Goal: Task Accomplishment & Management: Manage account settings

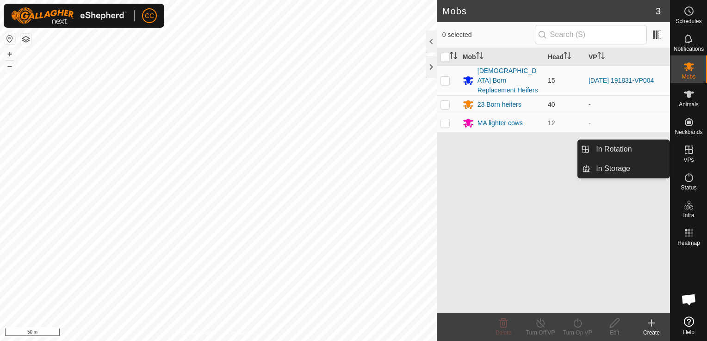
click at [689, 153] on icon at bounding box center [689, 150] width 8 height 8
click at [634, 152] on link "In Rotation" at bounding box center [629, 149] width 79 height 19
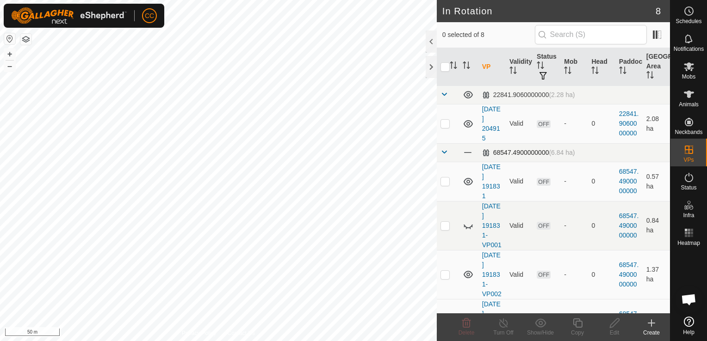
checkbox input "true"
click at [577, 324] on icon at bounding box center [578, 323] width 12 height 11
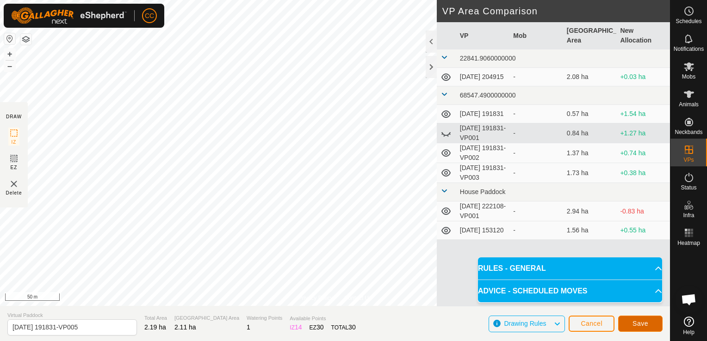
click at [640, 324] on span "Save" at bounding box center [641, 323] width 16 height 7
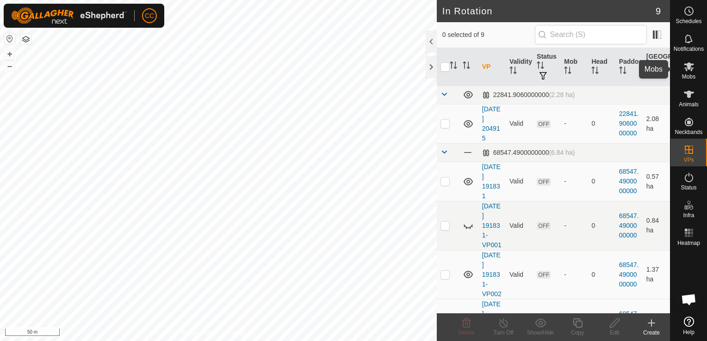
click at [691, 70] on icon at bounding box center [689, 66] width 10 height 9
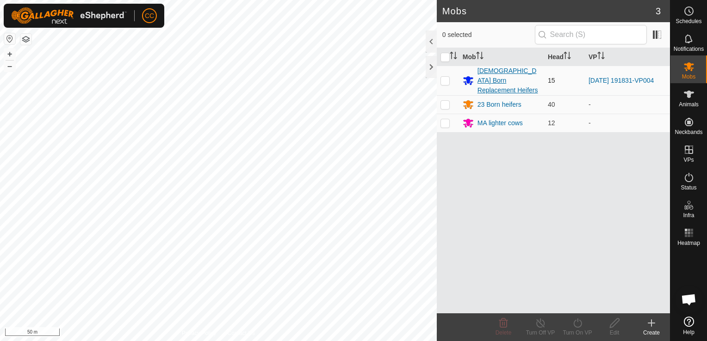
click at [501, 73] on div "[DEMOGRAPHIC_DATA] Born Replacement Heifers" at bounding box center [509, 80] width 63 height 29
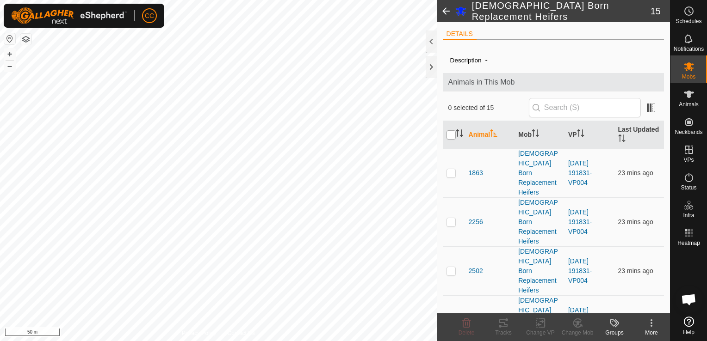
click at [450, 134] on input "checkbox" at bounding box center [451, 134] width 9 height 9
checkbox input "true"
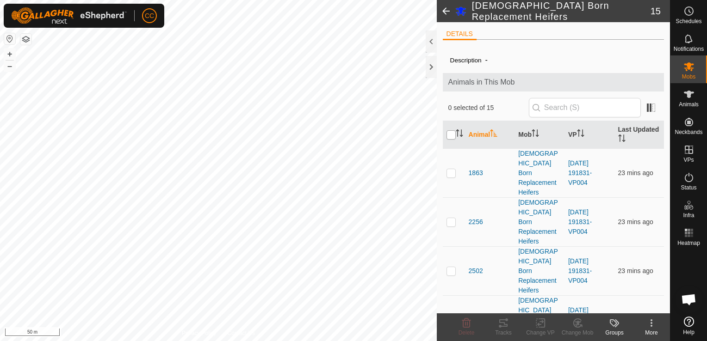
checkbox input "true"
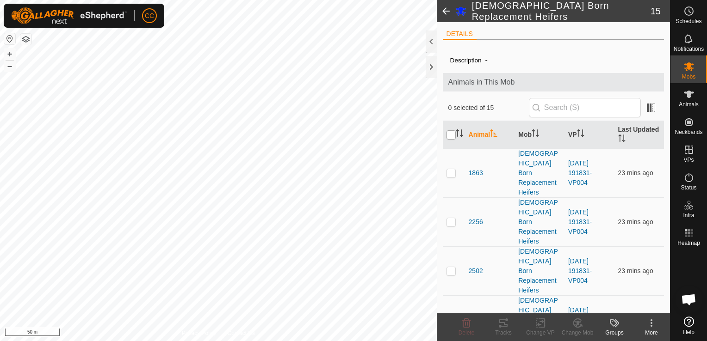
checkbox input "true"
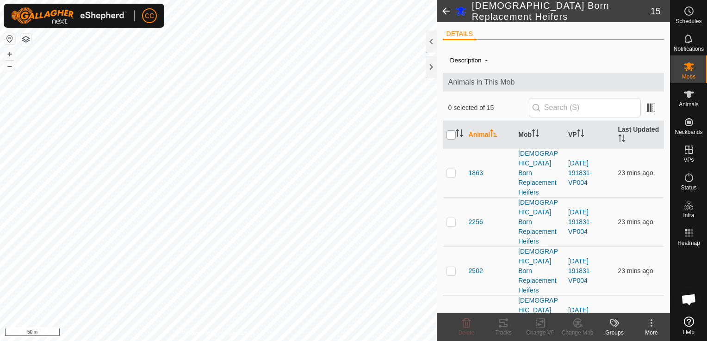
checkbox input "true"
click at [539, 325] on icon at bounding box center [540, 324] width 6 height 6
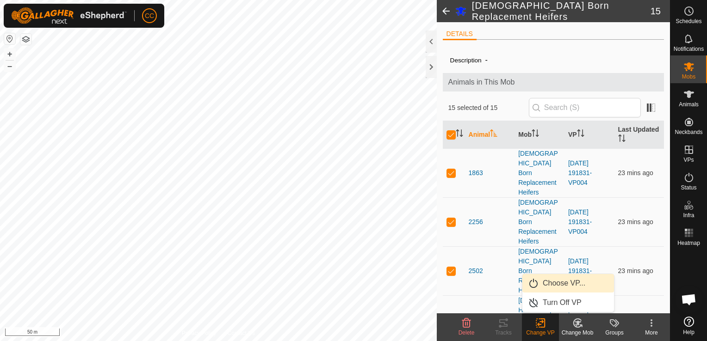
click at [559, 284] on link "Choose VP..." at bounding box center [568, 283] width 92 height 19
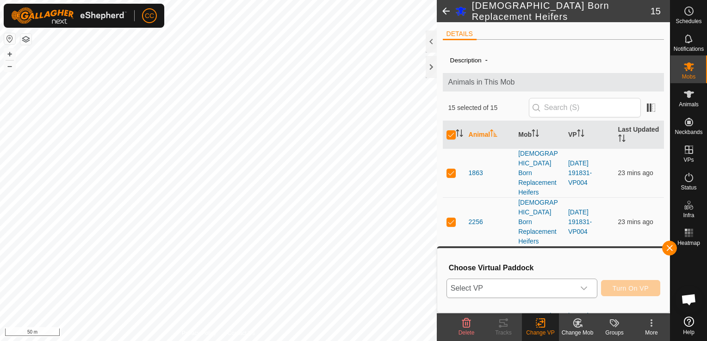
click at [586, 286] on icon "dropdown trigger" at bounding box center [583, 288] width 7 height 7
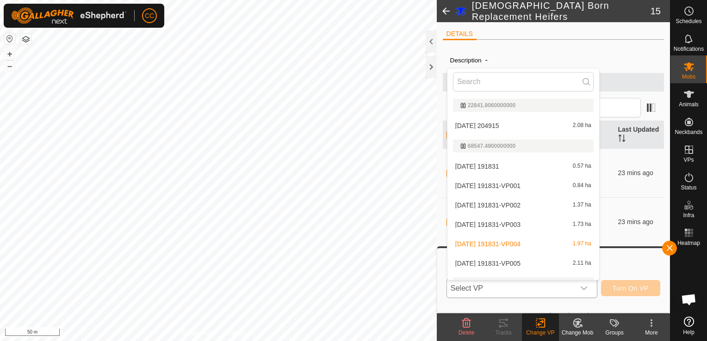
click at [513, 265] on li "[DATE] 191831-VP005 2.11 ha" at bounding box center [523, 263] width 152 height 19
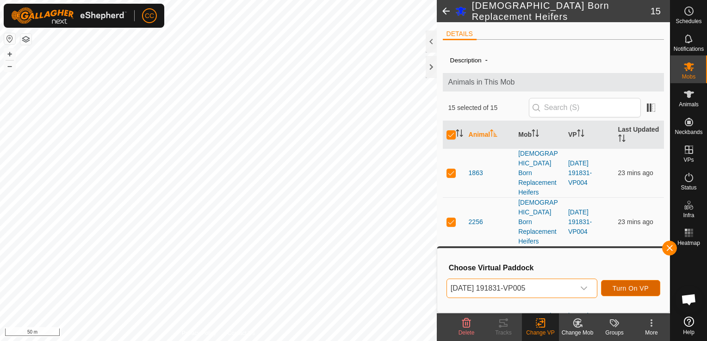
click at [629, 288] on span "Turn On VP" at bounding box center [631, 288] width 36 height 7
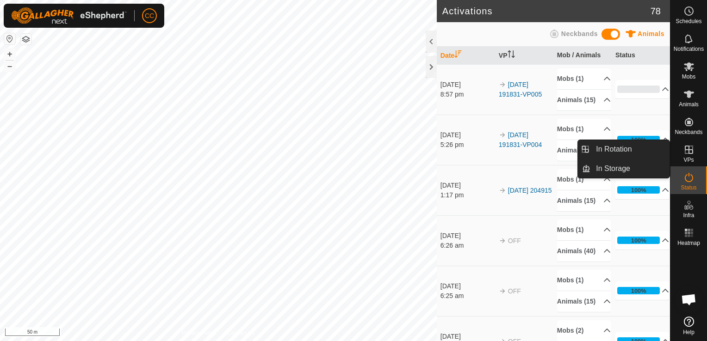
click at [690, 152] on icon at bounding box center [688, 149] width 11 height 11
click at [670, 341] on p-menu "In Rotation In Storage In Rotation In Storage" at bounding box center [670, 341] width 0 height 0
click at [607, 147] on link "In Rotation" at bounding box center [629, 149] width 79 height 19
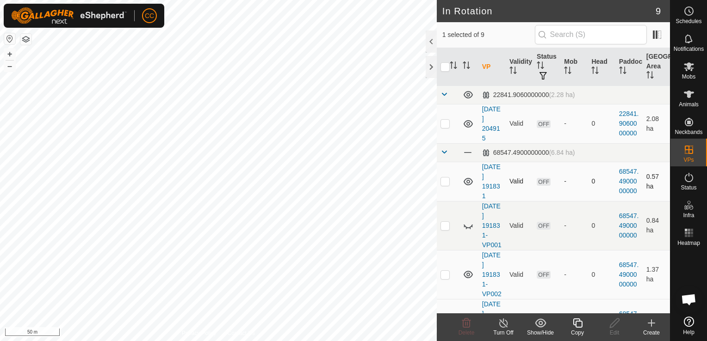
click at [445, 182] on p-checkbox at bounding box center [444, 181] width 9 height 7
checkbox input "false"
click at [444, 230] on p-checkbox at bounding box center [444, 225] width 9 height 7
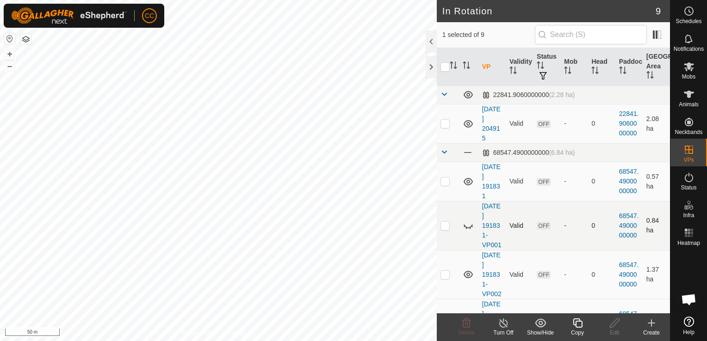
click at [444, 230] on p-checkbox at bounding box center [444, 225] width 9 height 7
click at [467, 229] on icon at bounding box center [468, 227] width 9 height 4
click at [444, 230] on p-checkbox at bounding box center [444, 225] width 9 height 7
checkbox input "true"
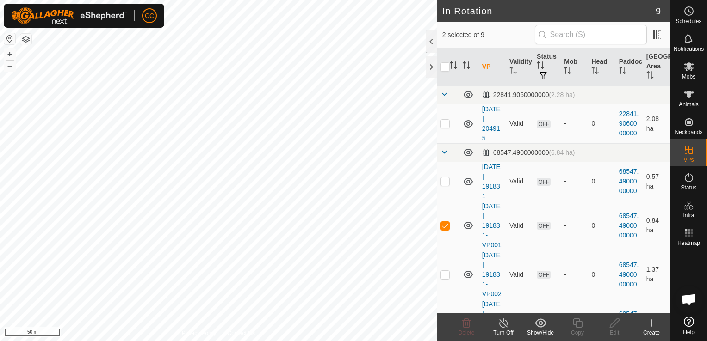
click at [503, 327] on icon at bounding box center [504, 323] width 12 height 11
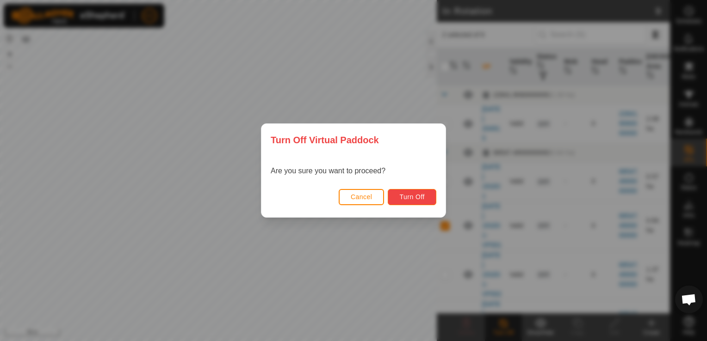
click at [401, 197] on span "Turn Off" at bounding box center [411, 196] width 25 height 7
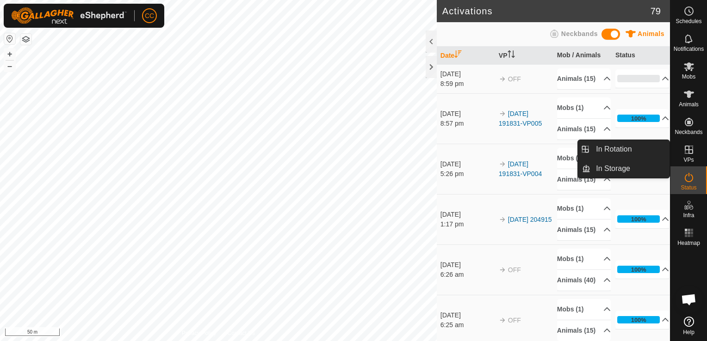
click at [682, 154] on es-virtualpaddocks-svg-icon at bounding box center [689, 150] width 17 height 15
click at [626, 149] on link "In Rotation" at bounding box center [629, 149] width 79 height 19
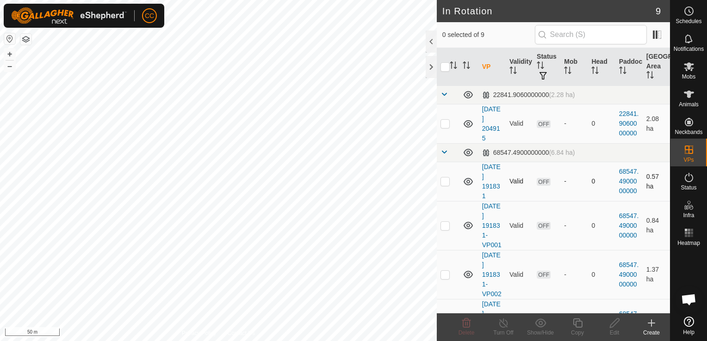
click at [442, 182] on p-checkbox at bounding box center [444, 181] width 9 height 7
click at [465, 325] on icon at bounding box center [466, 323] width 11 height 11
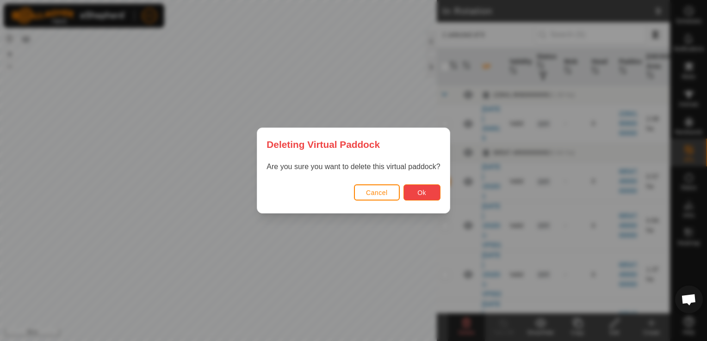
click at [421, 191] on span "Ok" at bounding box center [421, 192] width 9 height 7
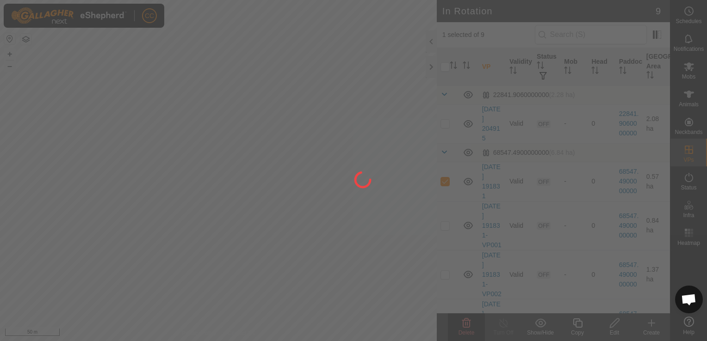
checkbox input "false"
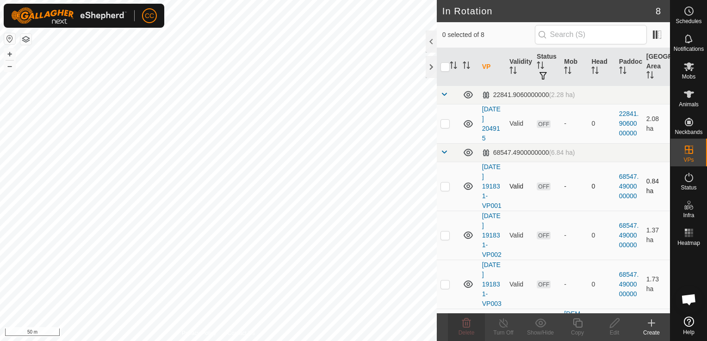
click at [444, 190] on p-checkbox at bounding box center [444, 186] width 9 height 7
checkbox input "true"
click at [465, 326] on icon at bounding box center [466, 323] width 11 height 11
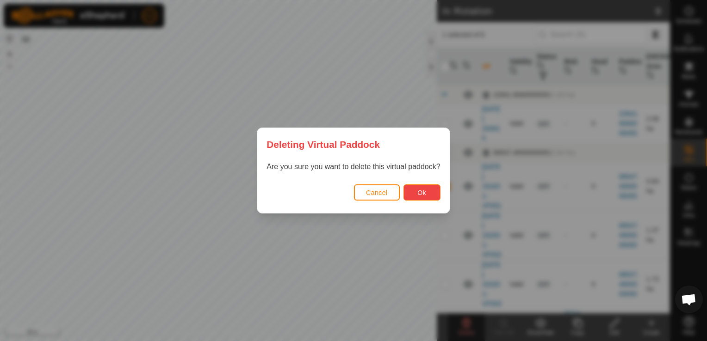
click at [420, 194] on span "Ok" at bounding box center [421, 192] width 9 height 7
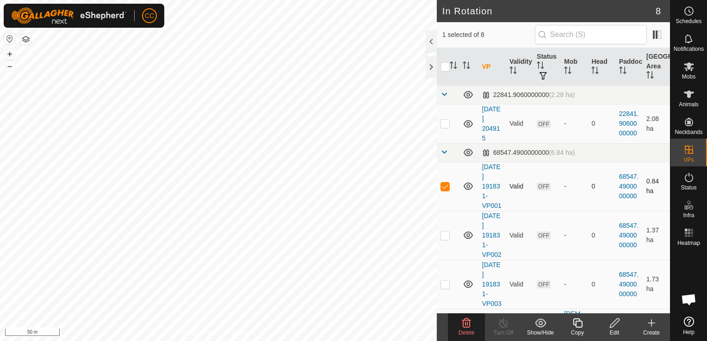
click at [443, 190] on p-checkbox at bounding box center [444, 186] width 9 height 7
checkbox input "true"
click at [465, 328] on icon at bounding box center [466, 323] width 9 height 9
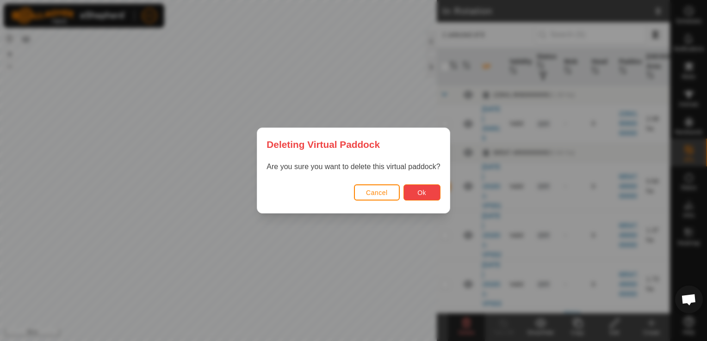
click at [419, 192] on span "Ok" at bounding box center [421, 192] width 9 height 7
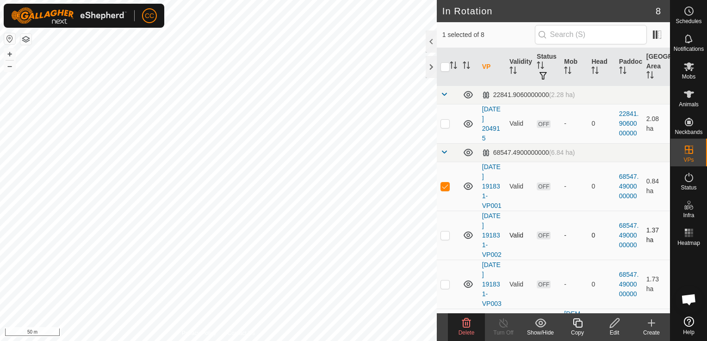
click at [443, 239] on p-checkbox at bounding box center [444, 235] width 9 height 7
checkbox input "true"
click at [444, 190] on p-checkbox at bounding box center [444, 186] width 9 height 7
checkbox input "false"
click at [465, 325] on icon at bounding box center [466, 323] width 11 height 11
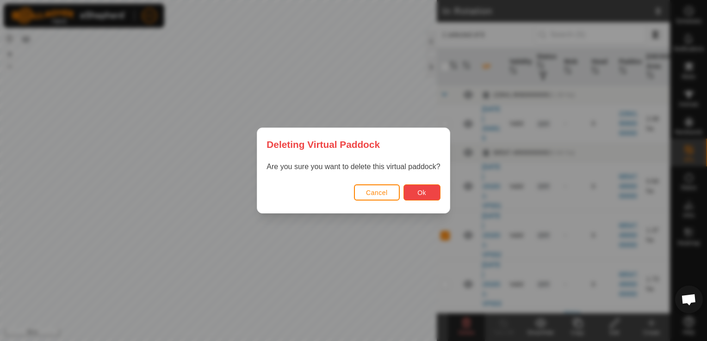
click at [418, 192] on span "Ok" at bounding box center [421, 192] width 9 height 7
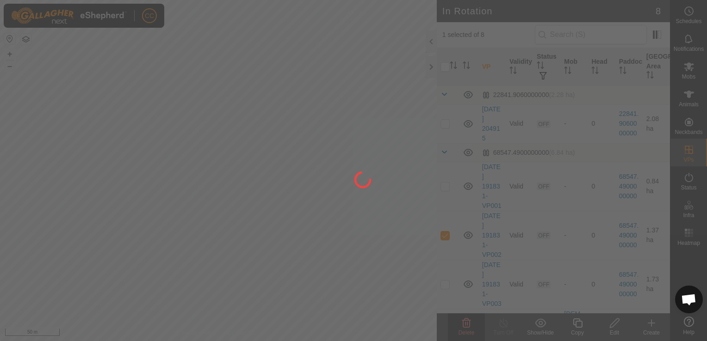
checkbox input "false"
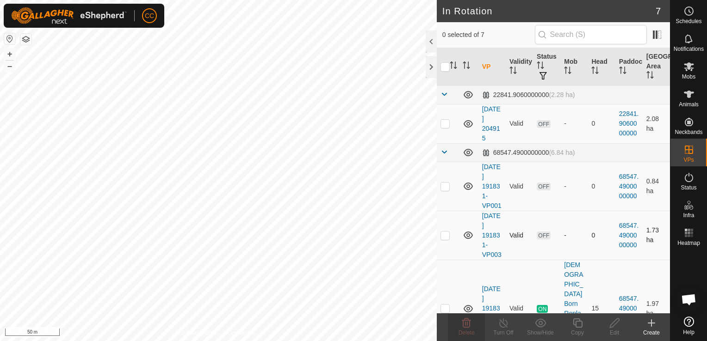
click at [444, 239] on p-checkbox at bounding box center [444, 235] width 9 height 7
click at [466, 323] on icon at bounding box center [466, 323] width 11 height 11
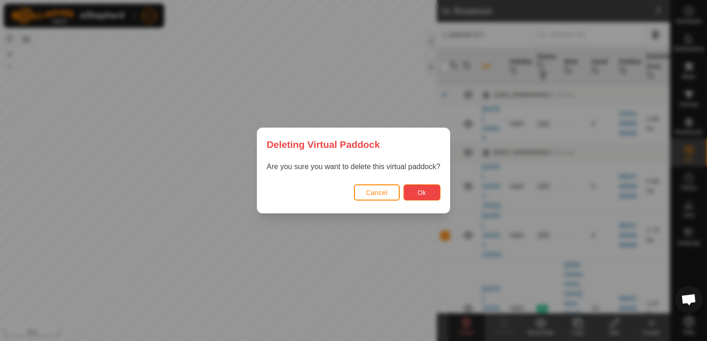
click at [418, 195] on span "Ok" at bounding box center [421, 192] width 9 height 7
checkbox input "false"
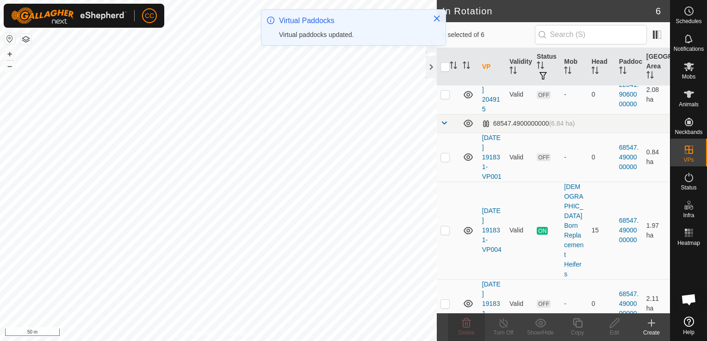
scroll to position [24, 0]
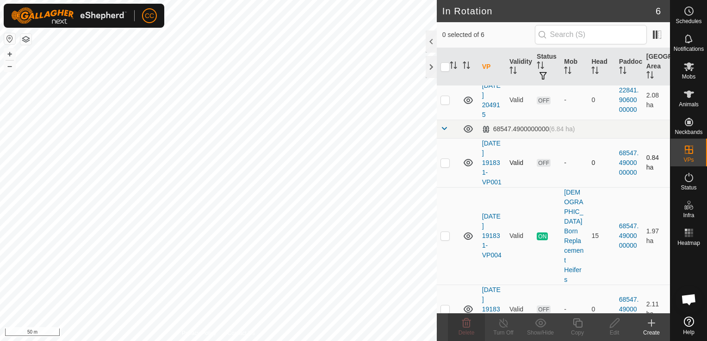
click at [446, 167] on p-checkbox at bounding box center [444, 162] width 9 height 7
checkbox input "true"
click at [465, 328] on icon at bounding box center [466, 323] width 9 height 9
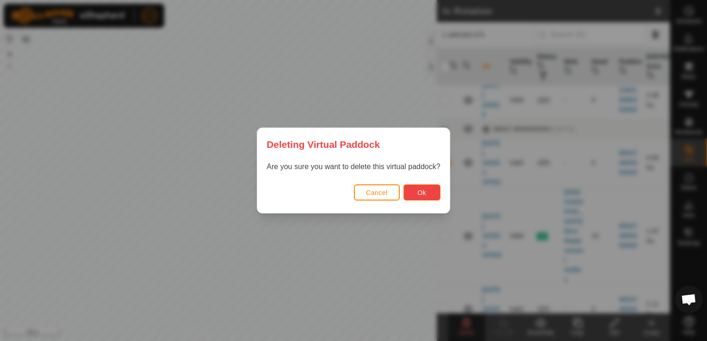
click at [414, 193] on button "Ok" at bounding box center [421, 193] width 37 height 16
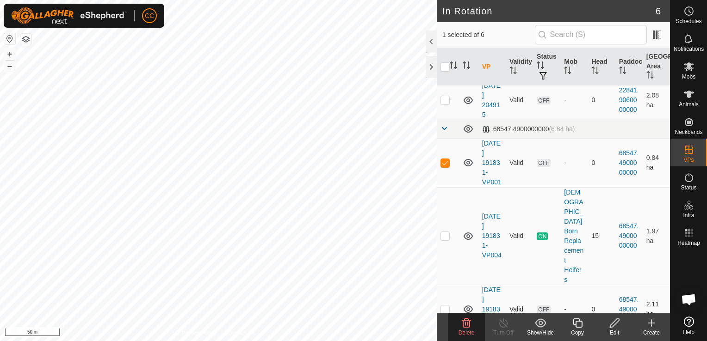
click at [446, 306] on p-checkbox at bounding box center [444, 309] width 9 height 7
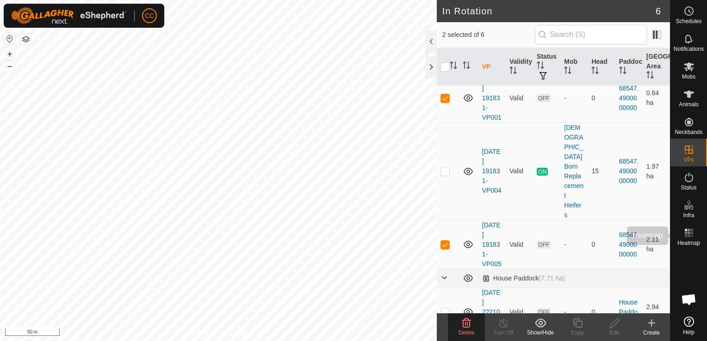
scroll to position [89, 0]
click at [443, 241] on p-checkbox at bounding box center [444, 244] width 9 height 7
checkbox input "false"
click at [444, 99] on p-checkbox at bounding box center [444, 97] width 9 height 7
checkbox input "false"
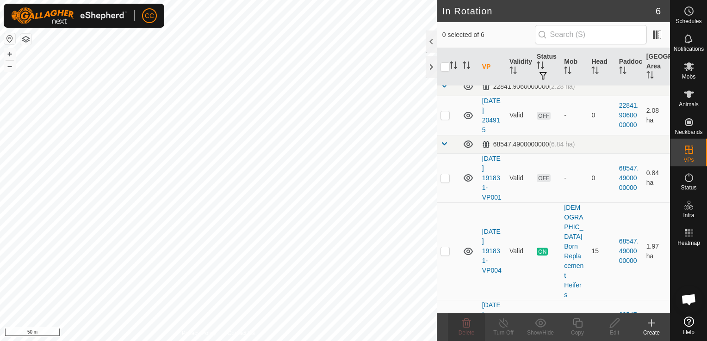
scroll to position [0, 0]
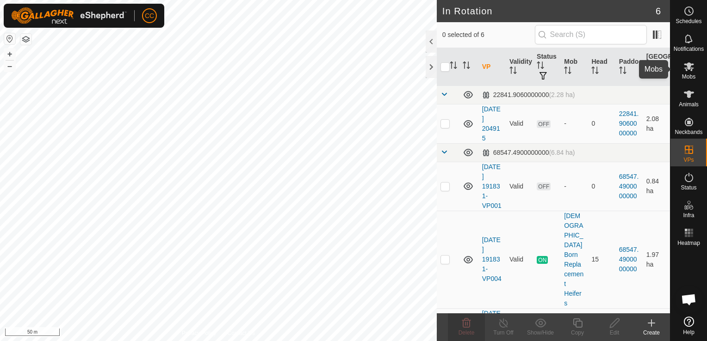
click at [687, 68] on icon at bounding box center [689, 66] width 10 height 9
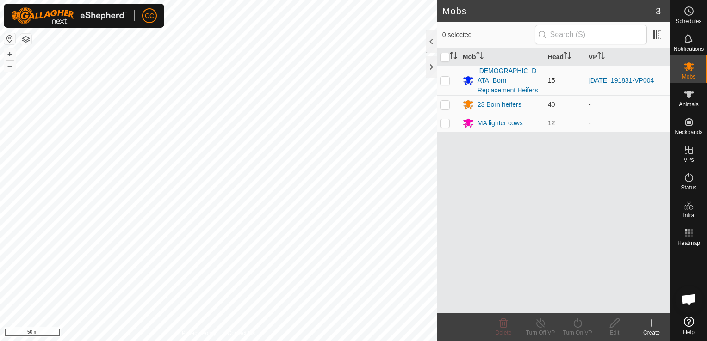
click at [449, 77] on p-checkbox at bounding box center [444, 80] width 9 height 7
checkbox input "true"
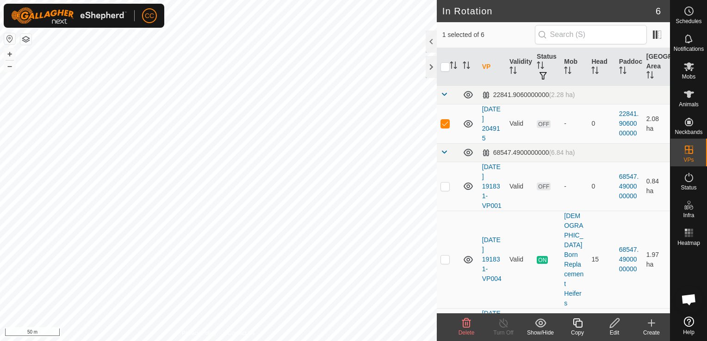
click at [466, 327] on icon at bounding box center [466, 323] width 11 height 11
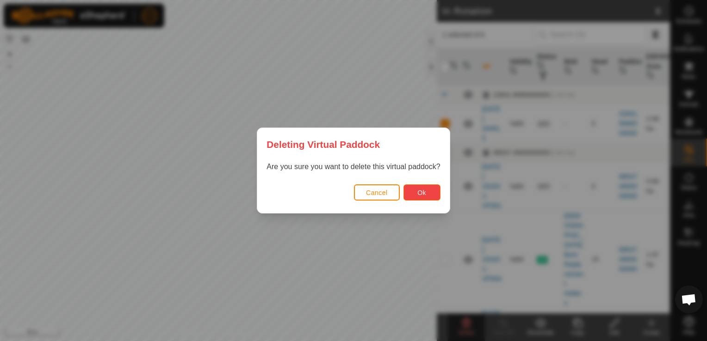
click at [422, 190] on span "Ok" at bounding box center [421, 192] width 9 height 7
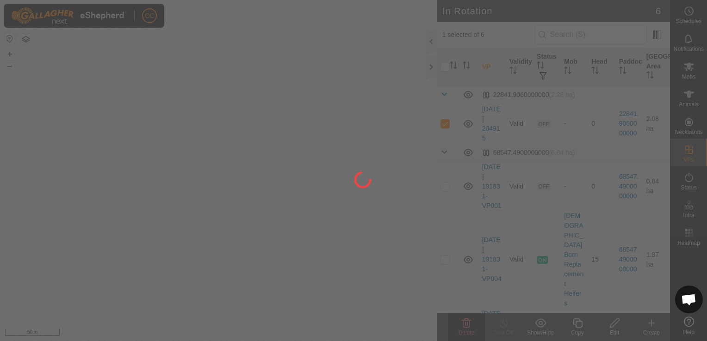
checkbox input "false"
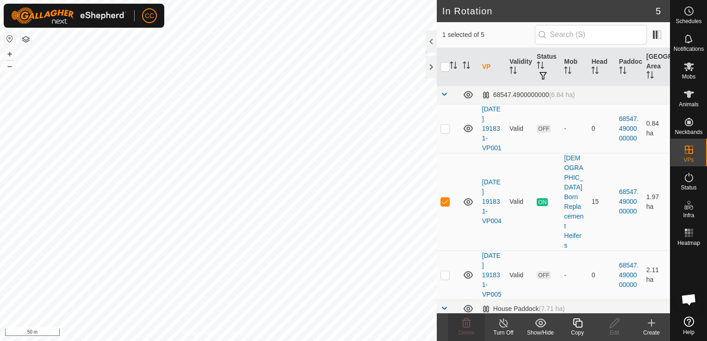
checkbox input "false"
checkbox input "true"
checkbox input "false"
checkbox input "true"
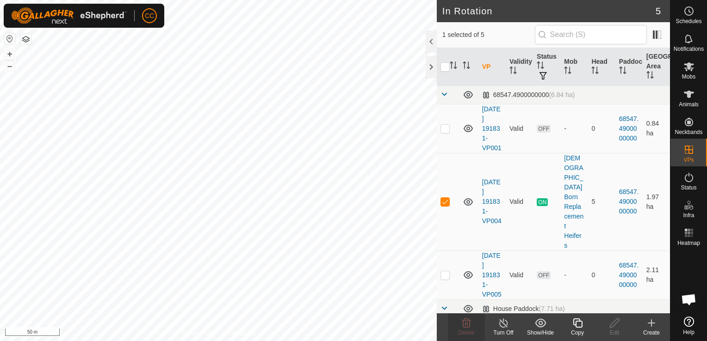
checkbox input "false"
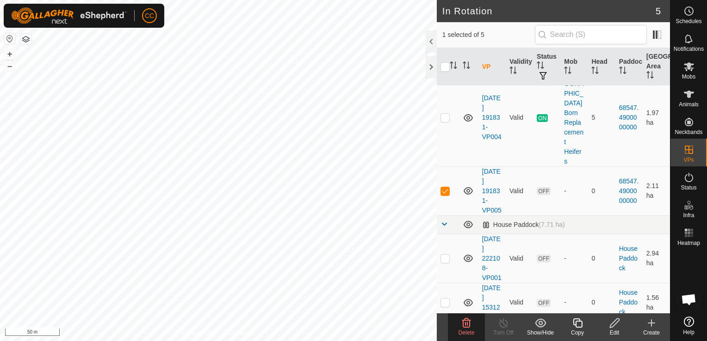
scroll to position [92, 0]
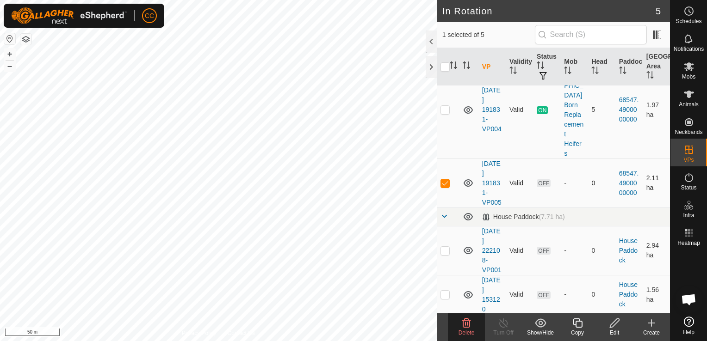
click at [445, 180] on p-checkbox at bounding box center [444, 183] width 9 height 7
checkbox input "true"
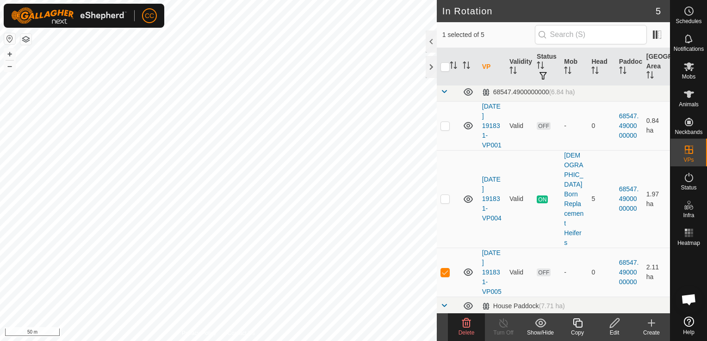
scroll to position [0, 0]
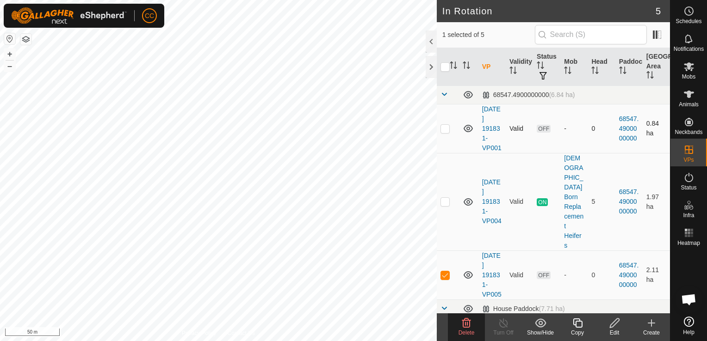
click at [442, 132] on p-checkbox at bounding box center [444, 128] width 9 height 7
checkbox input "false"
click at [446, 272] on p-checkbox at bounding box center [444, 275] width 9 height 7
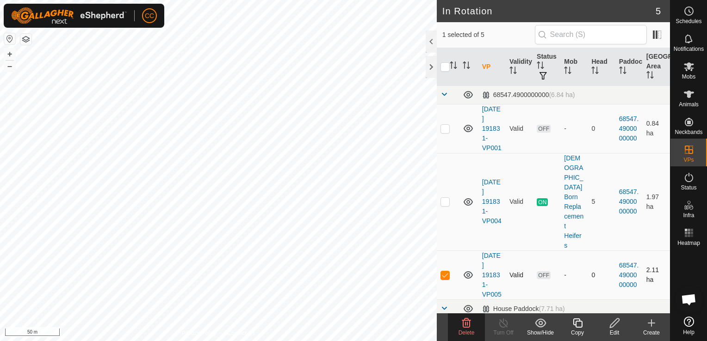
click at [446, 272] on p-checkbox at bounding box center [444, 275] width 9 height 7
checkbox input "false"
click at [444, 132] on p-checkbox at bounding box center [444, 128] width 9 height 7
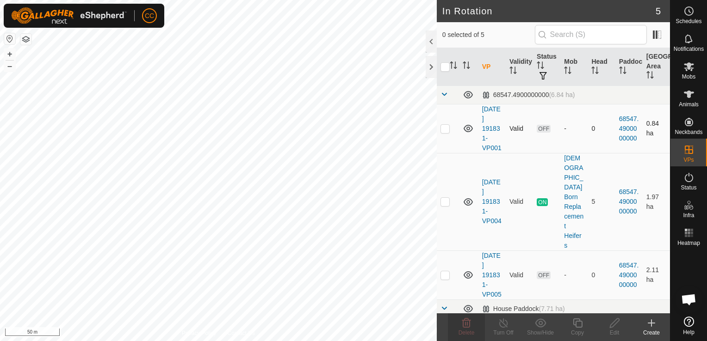
checkbox input "true"
click at [614, 324] on icon at bounding box center [615, 323] width 12 height 11
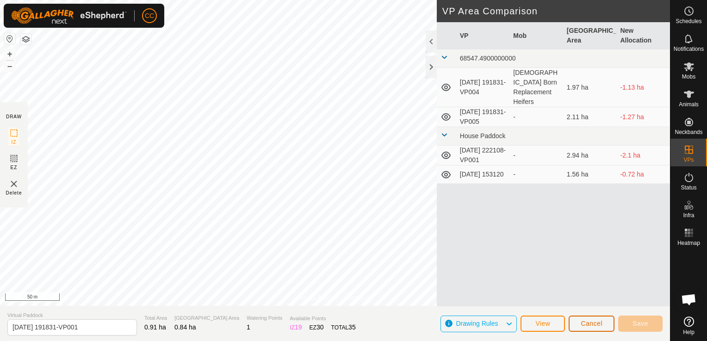
click at [598, 323] on span "Cancel" at bounding box center [592, 323] width 22 height 7
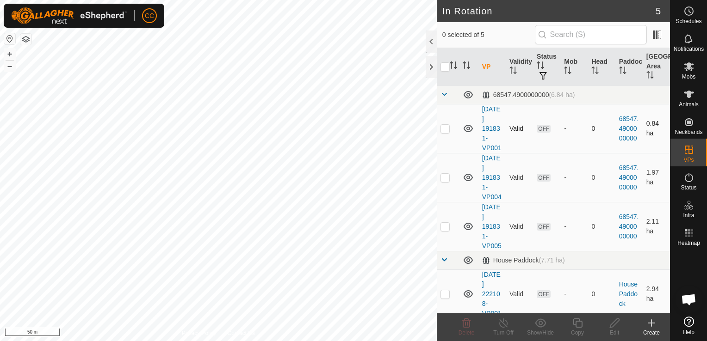
click at [441, 132] on p-checkbox at bounding box center [444, 128] width 9 height 7
checkbox input "true"
click at [464, 325] on icon at bounding box center [466, 323] width 11 height 11
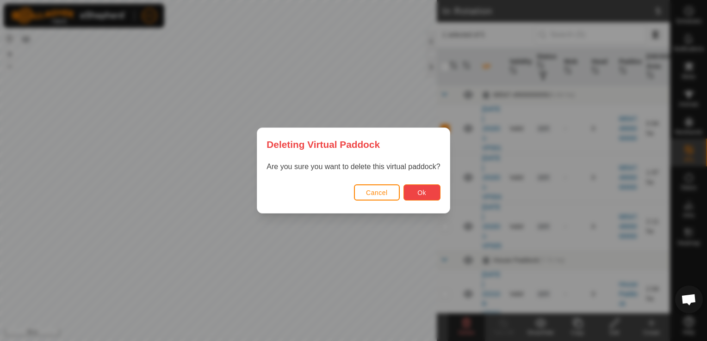
click at [412, 192] on button "Ok" at bounding box center [421, 193] width 37 height 16
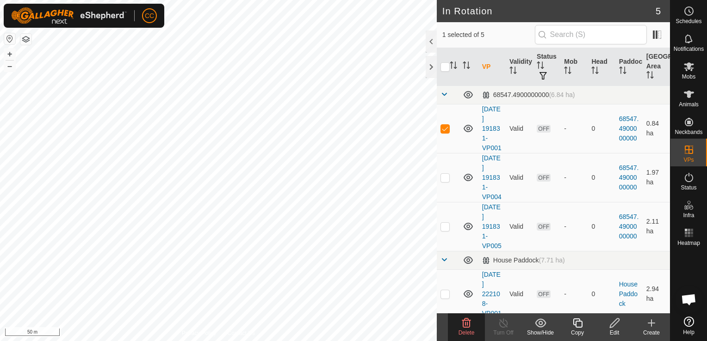
click at [615, 321] on icon at bounding box center [614, 323] width 9 height 9
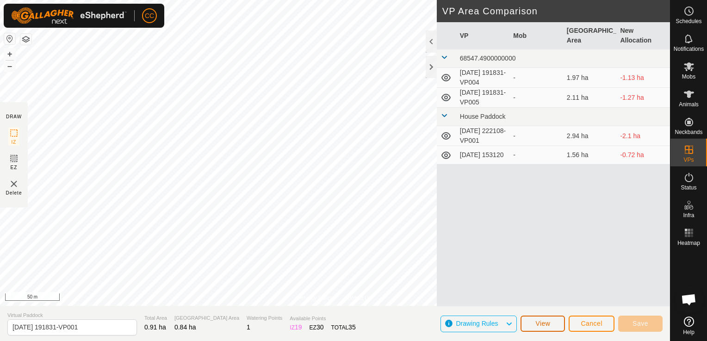
click at [546, 323] on span "View" at bounding box center [542, 323] width 15 height 7
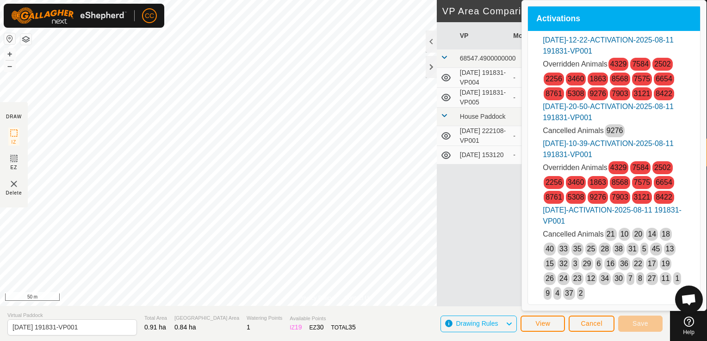
click at [619, 165] on link "4329" at bounding box center [618, 168] width 17 height 8
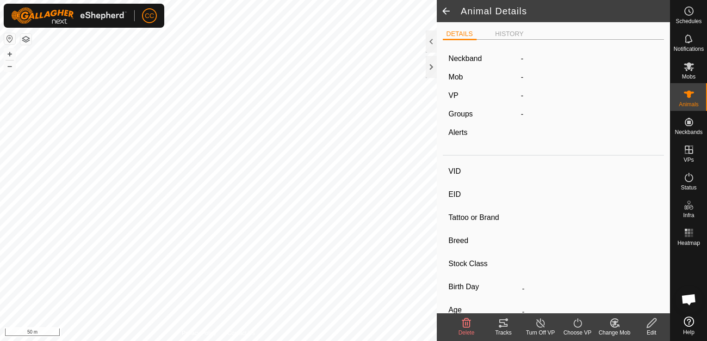
type input "4329"
type input "-"
type input "Angus"
type input "-"
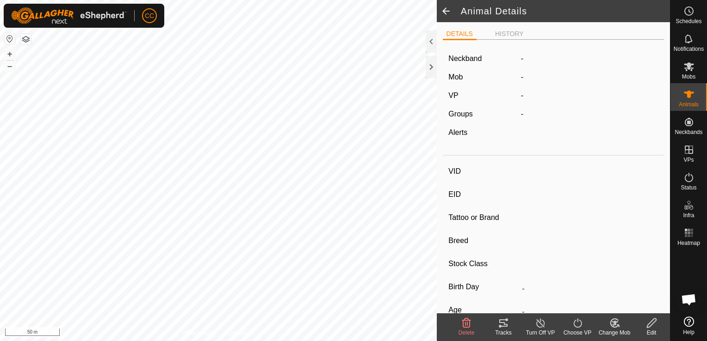
type input "0 kg"
type input "-"
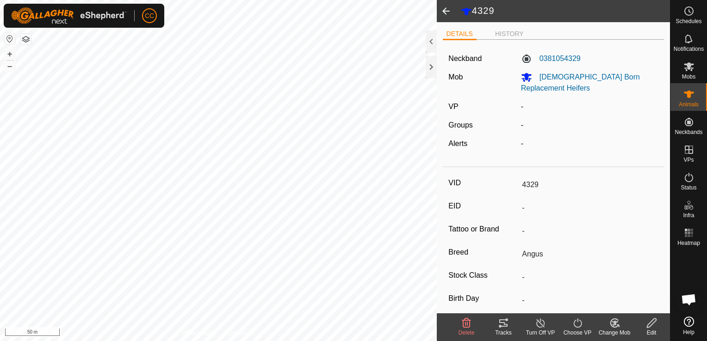
click at [445, 12] on span at bounding box center [446, 11] width 19 height 22
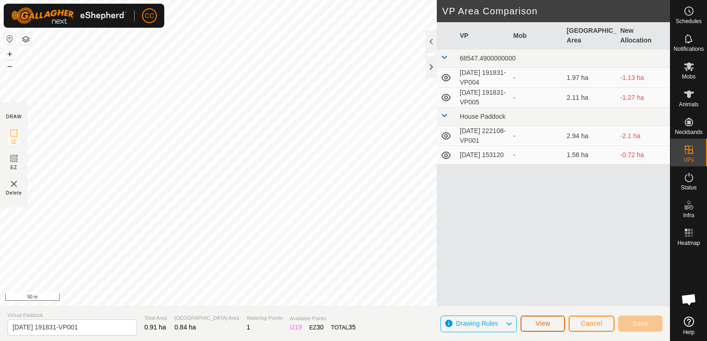
click at [542, 323] on span "View" at bounding box center [542, 323] width 15 height 7
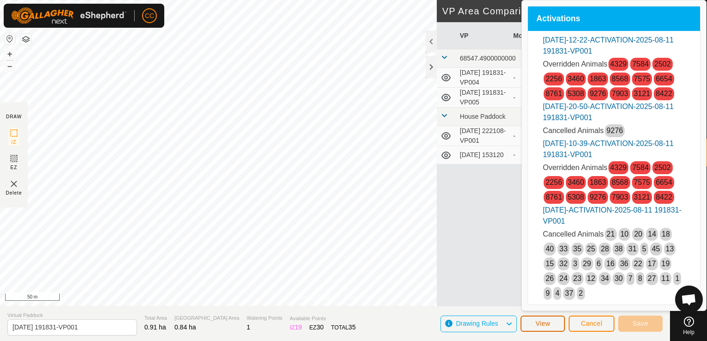
click at [542, 323] on span "View" at bounding box center [542, 323] width 15 height 7
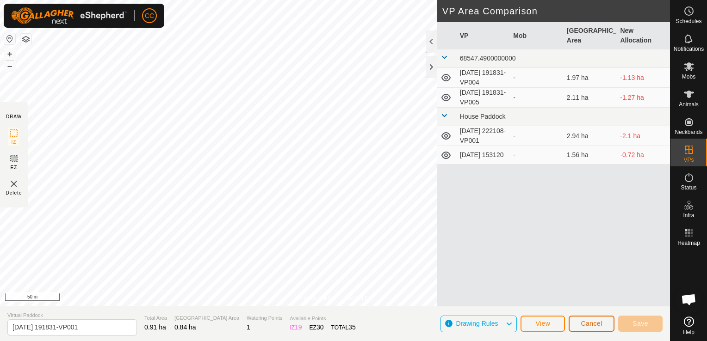
click at [588, 326] on span "Cancel" at bounding box center [592, 323] width 22 height 7
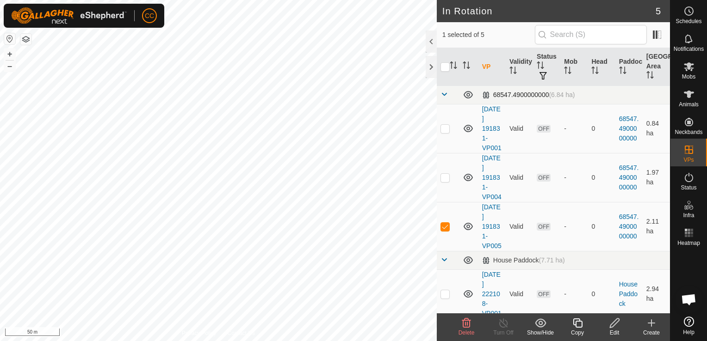
checkbox input "true"
